Goal: Transaction & Acquisition: Book appointment/travel/reservation

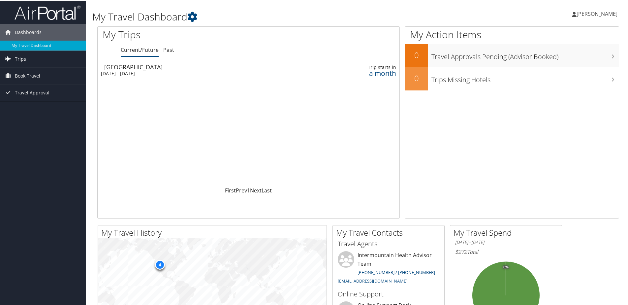
click at [17, 58] on span "Trips" at bounding box center [20, 58] width 11 height 16
click at [15, 56] on span "Trips" at bounding box center [20, 58] width 11 height 16
click at [16, 60] on span "Trips" at bounding box center [20, 58] width 11 height 16
click at [28, 105] on span "Book Travel" at bounding box center [27, 105] width 25 height 16
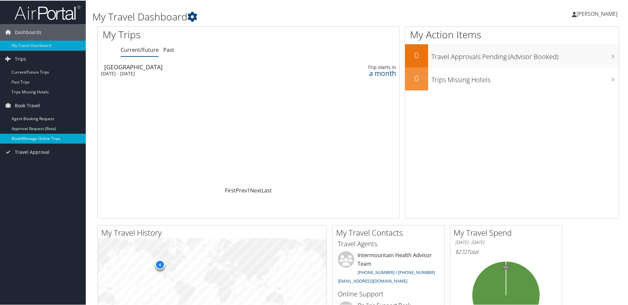
click at [38, 140] on link "Book/Manage Online Trips" at bounding box center [43, 138] width 86 height 10
